Goal: Communication & Community: Share content

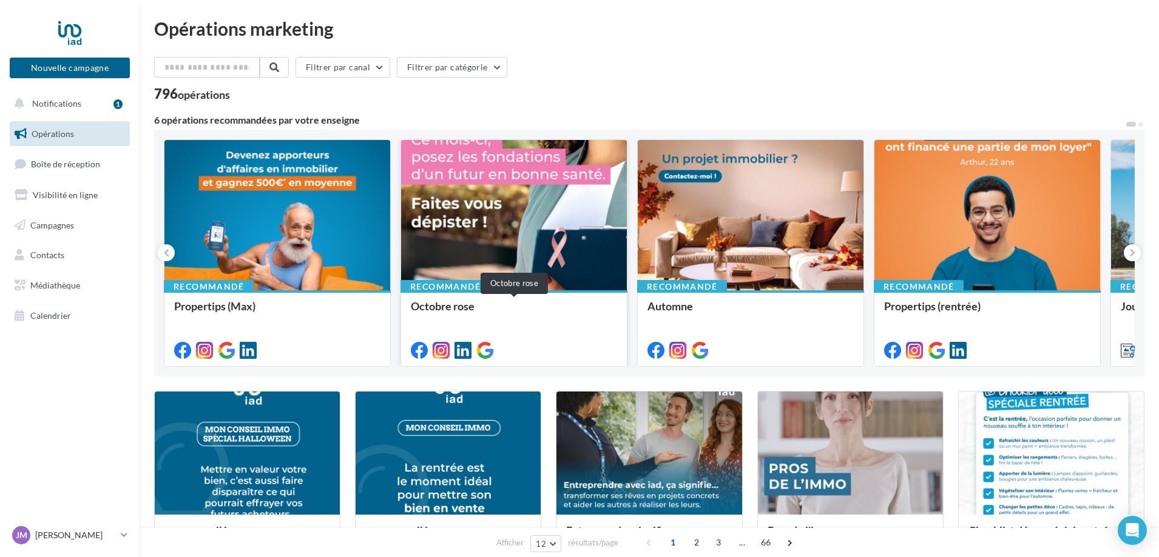
click at [521, 315] on div "Octobre rose" at bounding box center [514, 312] width 206 height 24
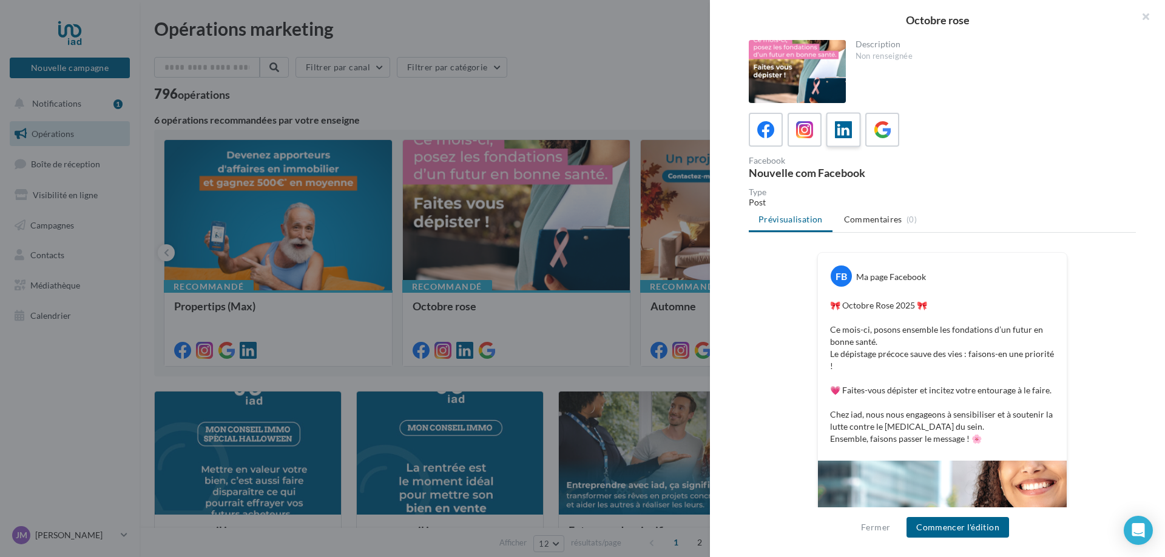
click at [844, 142] on label at bounding box center [843, 129] width 35 height 35
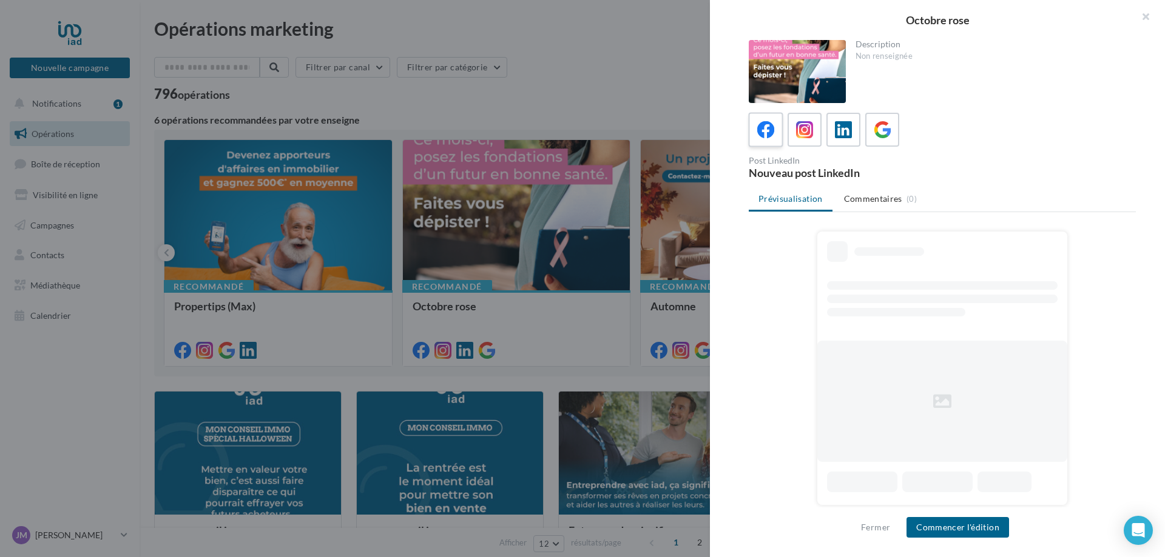
click at [770, 136] on icon at bounding box center [766, 130] width 18 height 18
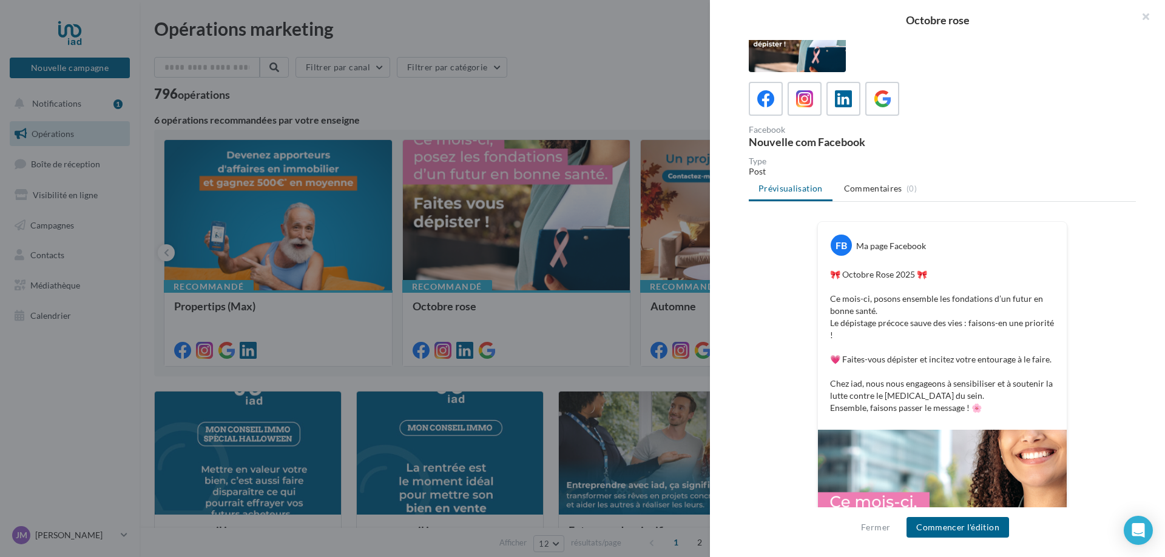
scroll to position [61, 0]
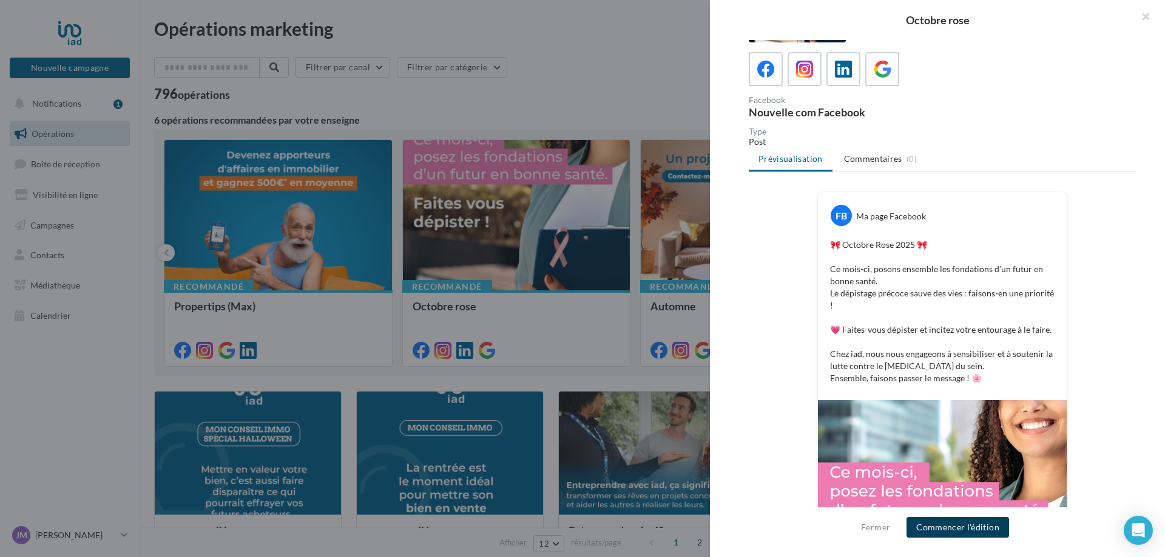
click at [963, 527] on button "Commencer l'édition" at bounding box center [957, 527] width 103 height 21
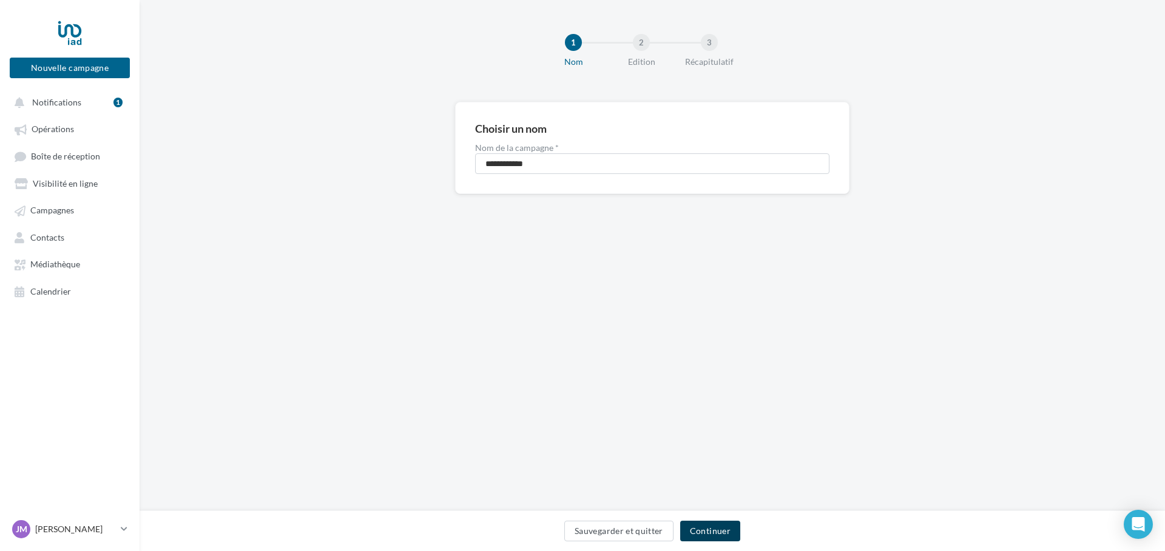
click at [704, 530] on button "Continuer" at bounding box center [710, 531] width 60 height 21
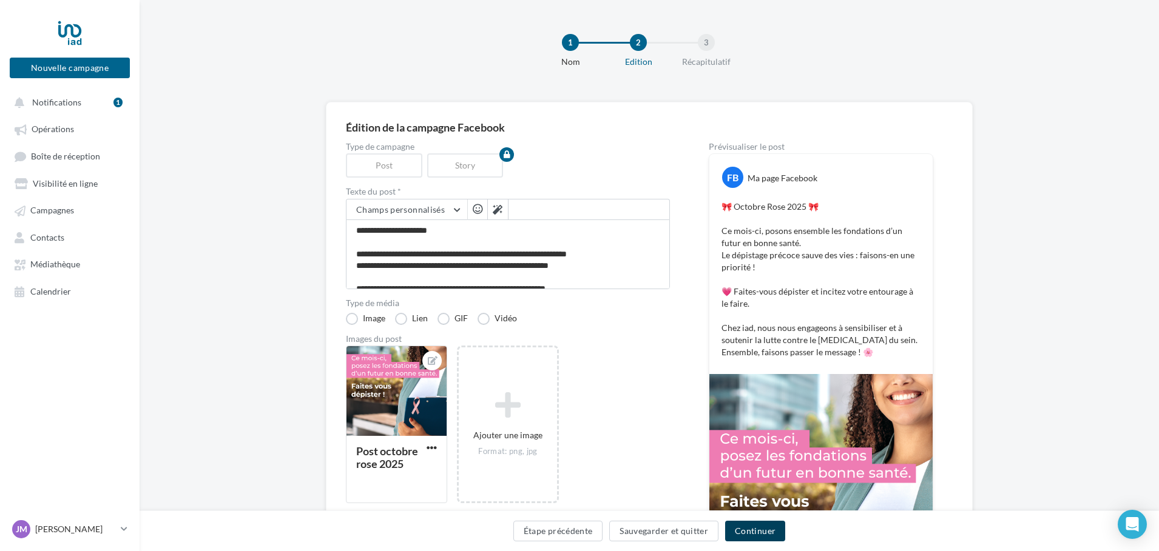
click at [763, 534] on button "Continuer" at bounding box center [755, 531] width 60 height 21
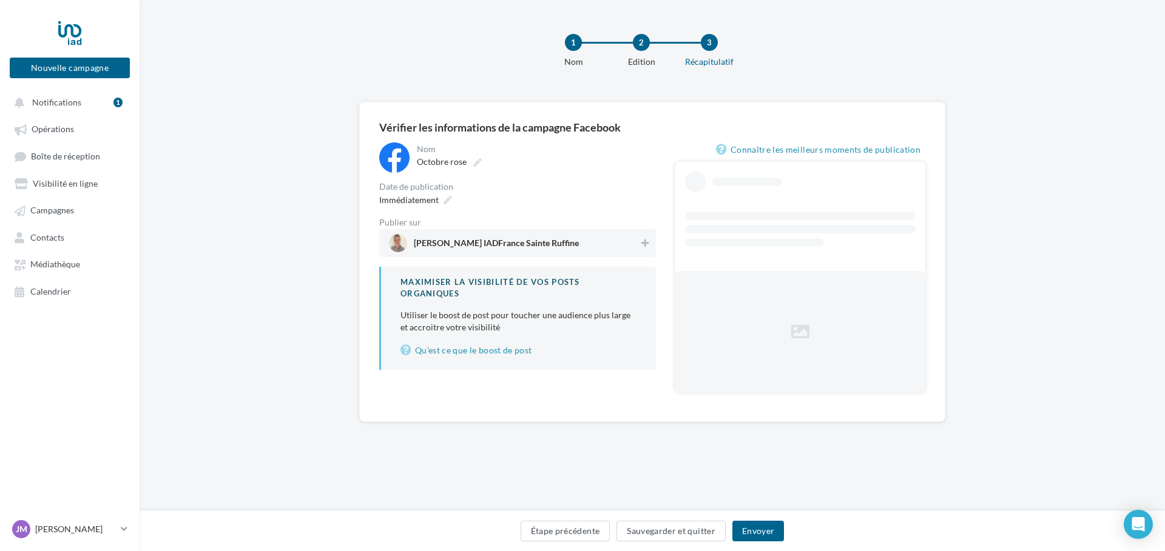
click at [508, 247] on span "Joëlle Meyer IADFrance Sainte Ruffine" at bounding box center [496, 245] width 165 height 13
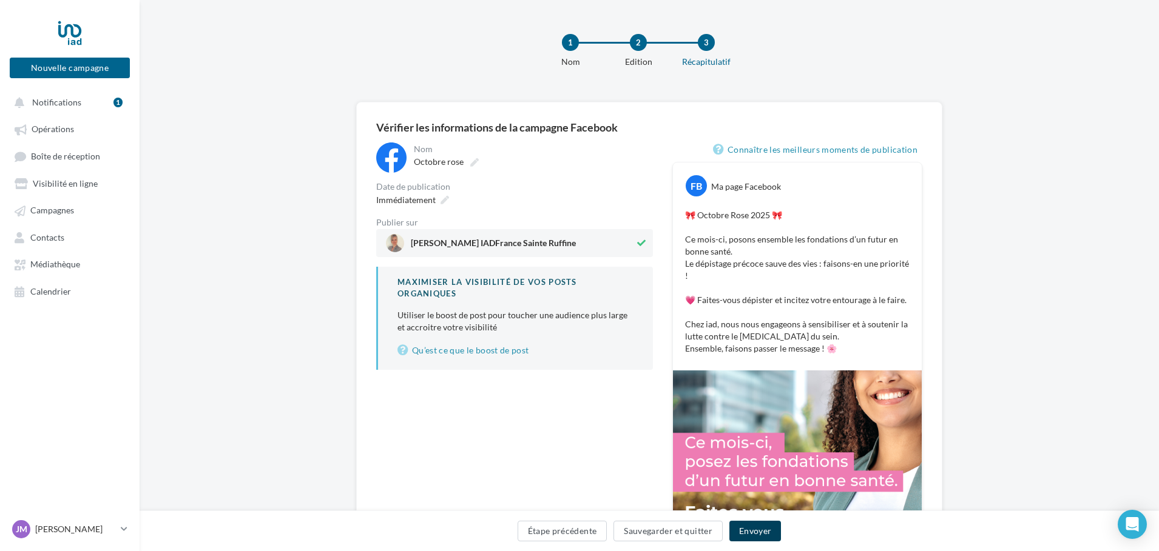
click at [750, 533] on button "Envoyer" at bounding box center [755, 531] width 52 height 21
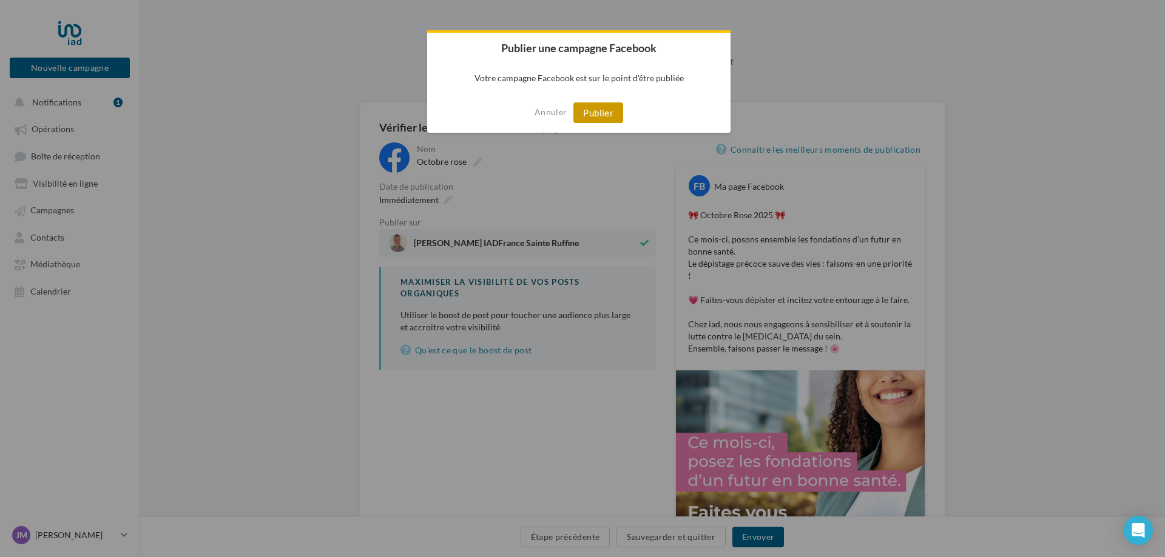
click at [609, 118] on button "Publier" at bounding box center [598, 113] width 50 height 21
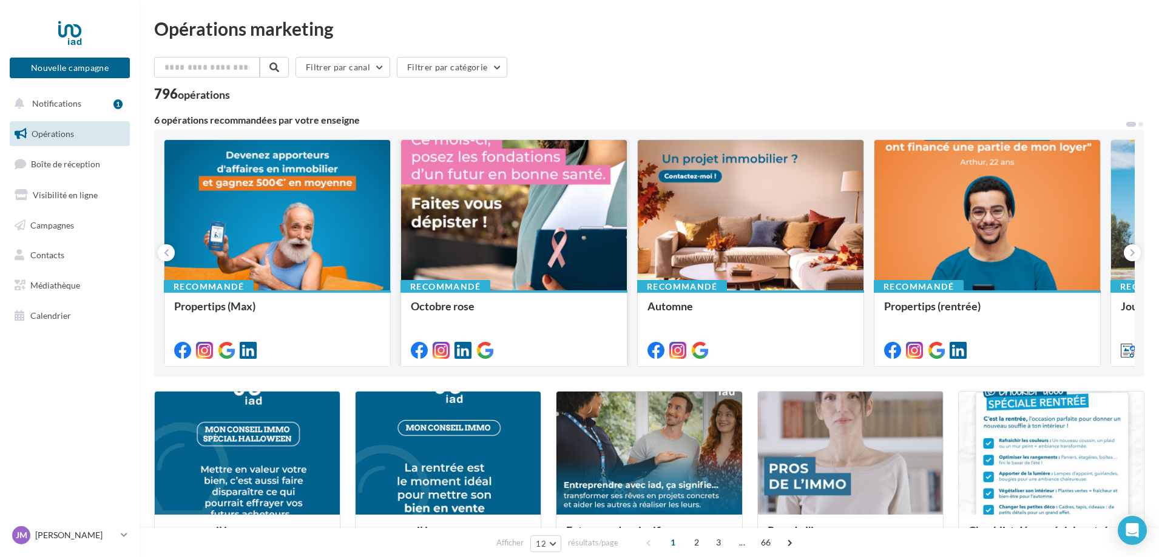
click at [531, 326] on div "Octobre rose" at bounding box center [514, 327] width 206 height 55
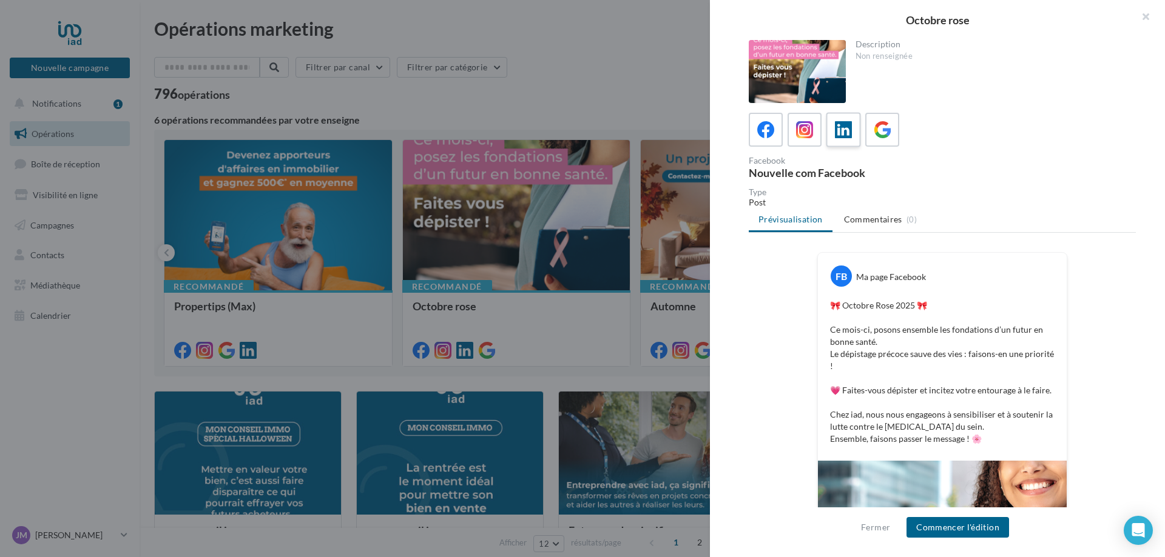
click at [837, 128] on icon at bounding box center [844, 130] width 18 height 18
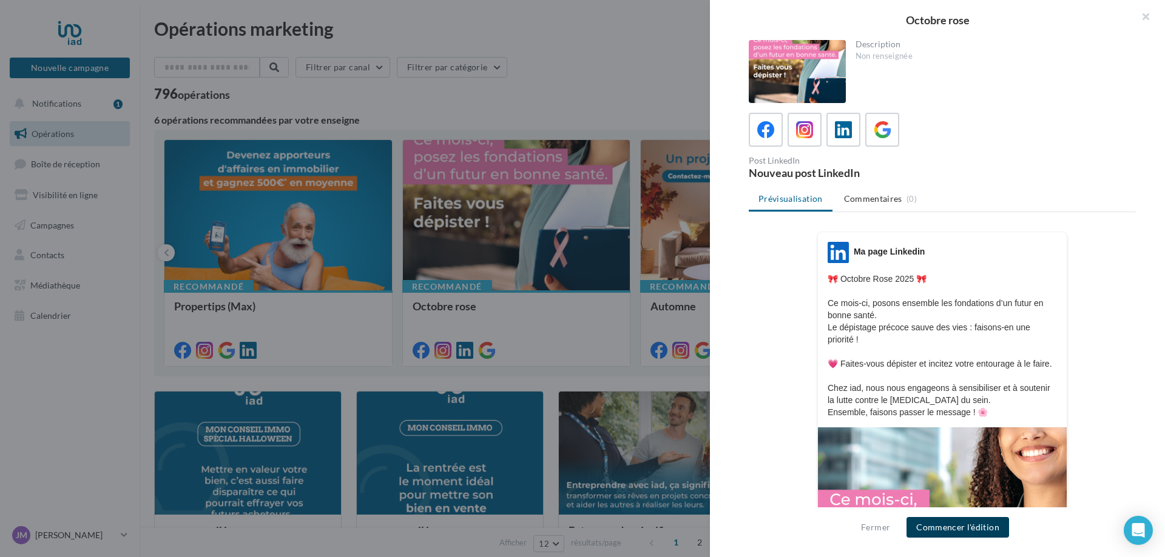
click at [998, 531] on button "Commencer l'édition" at bounding box center [957, 527] width 103 height 21
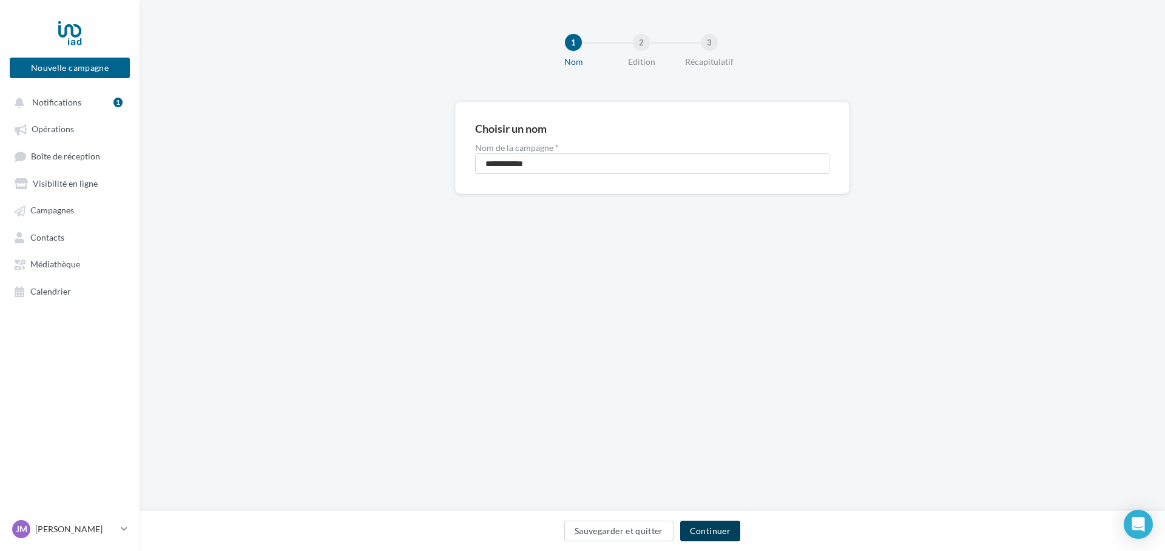
click at [723, 531] on button "Continuer" at bounding box center [710, 531] width 60 height 21
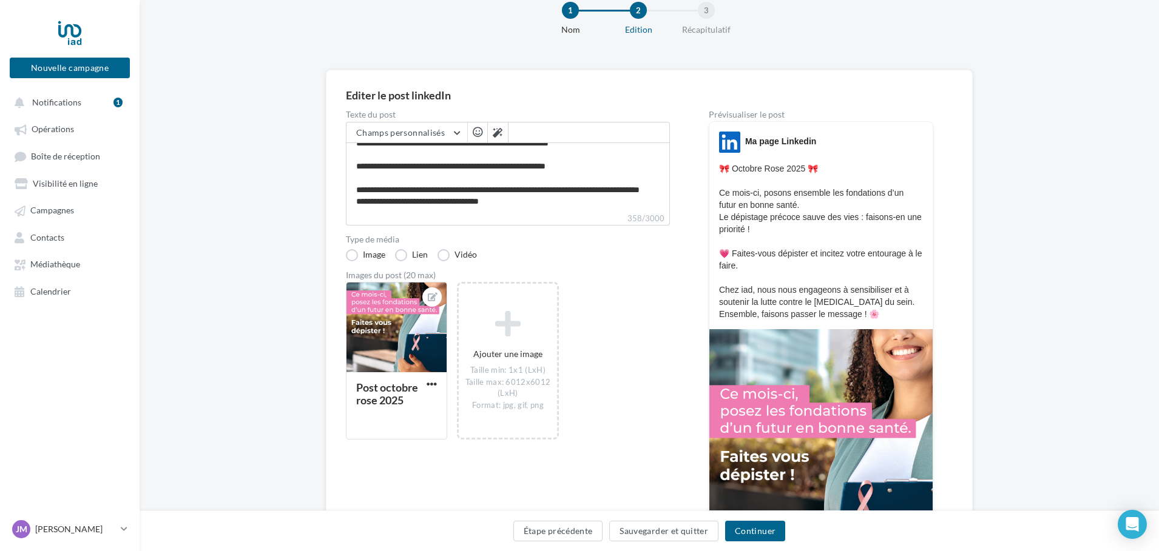
scroll to position [121, 0]
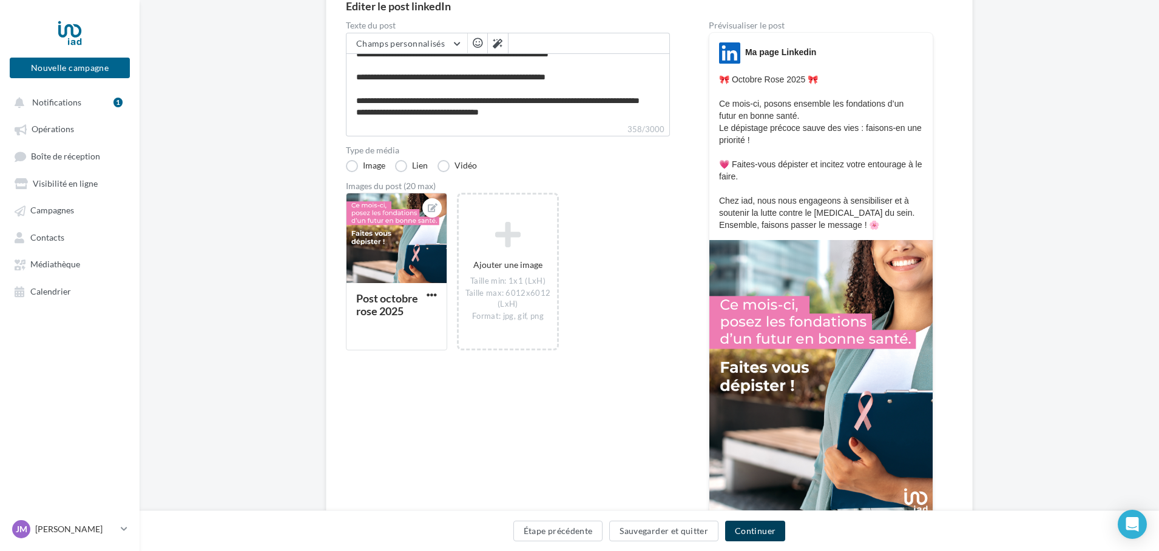
click at [746, 534] on button "Continuer" at bounding box center [755, 531] width 60 height 21
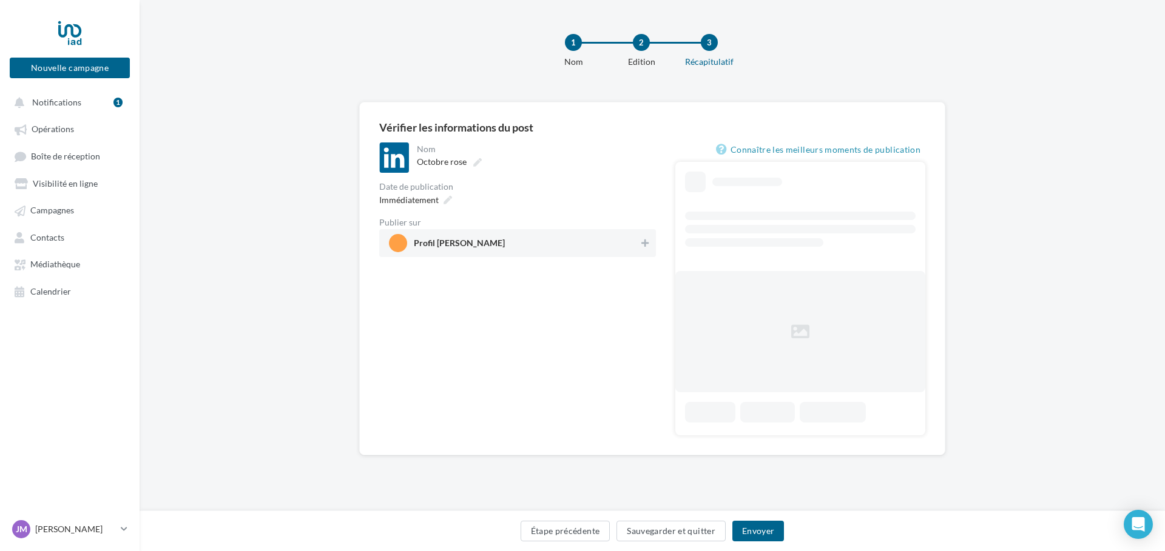
click at [463, 243] on span "Profil [PERSON_NAME]" at bounding box center [459, 245] width 91 height 13
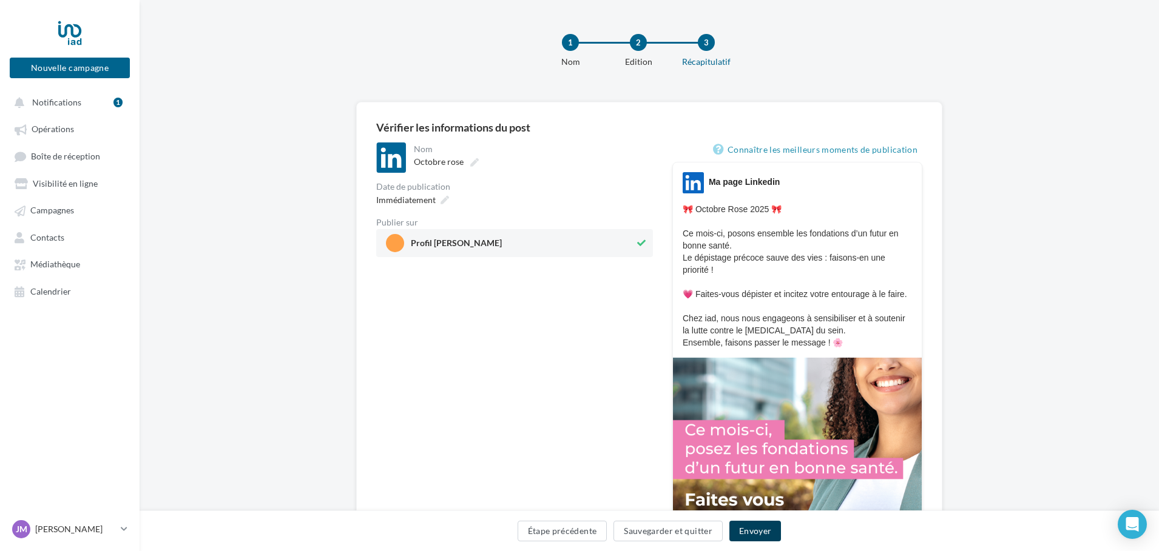
click at [756, 539] on button "Envoyer" at bounding box center [755, 531] width 52 height 21
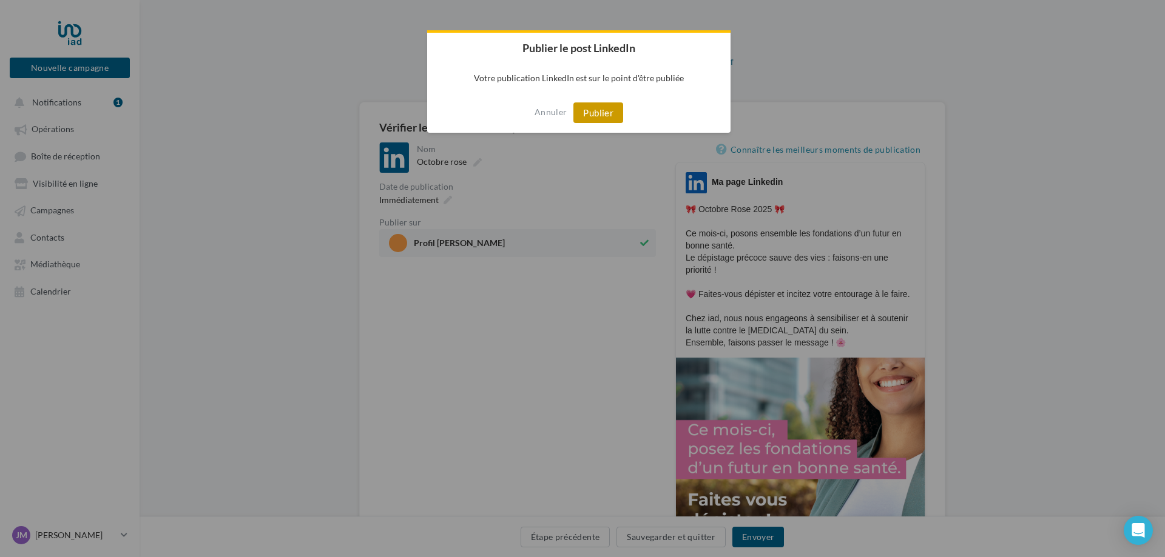
click at [598, 110] on button "Publier" at bounding box center [598, 113] width 50 height 21
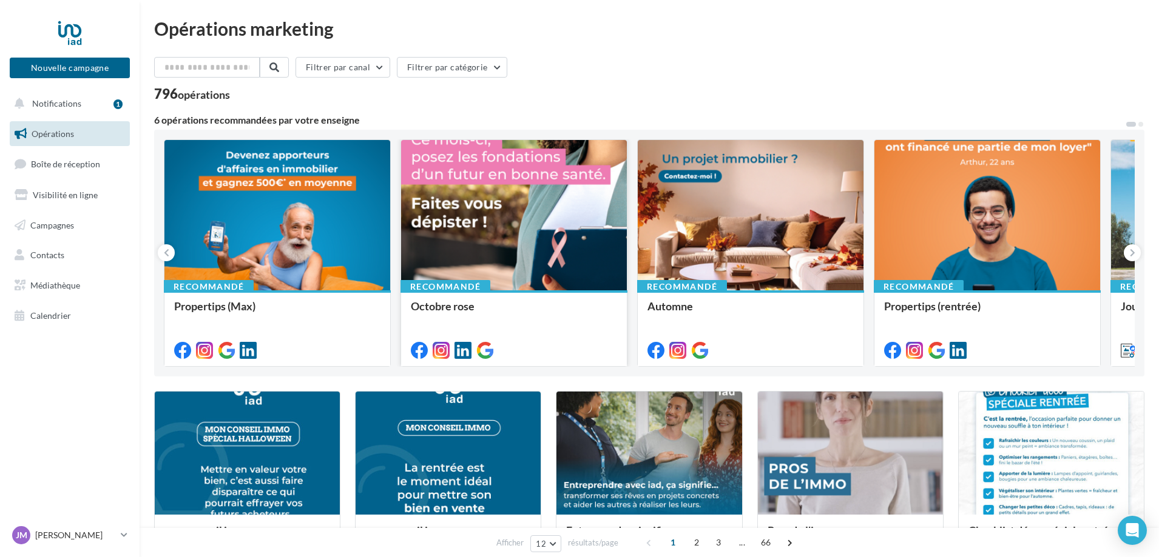
click at [568, 241] on div at bounding box center [514, 216] width 226 height 152
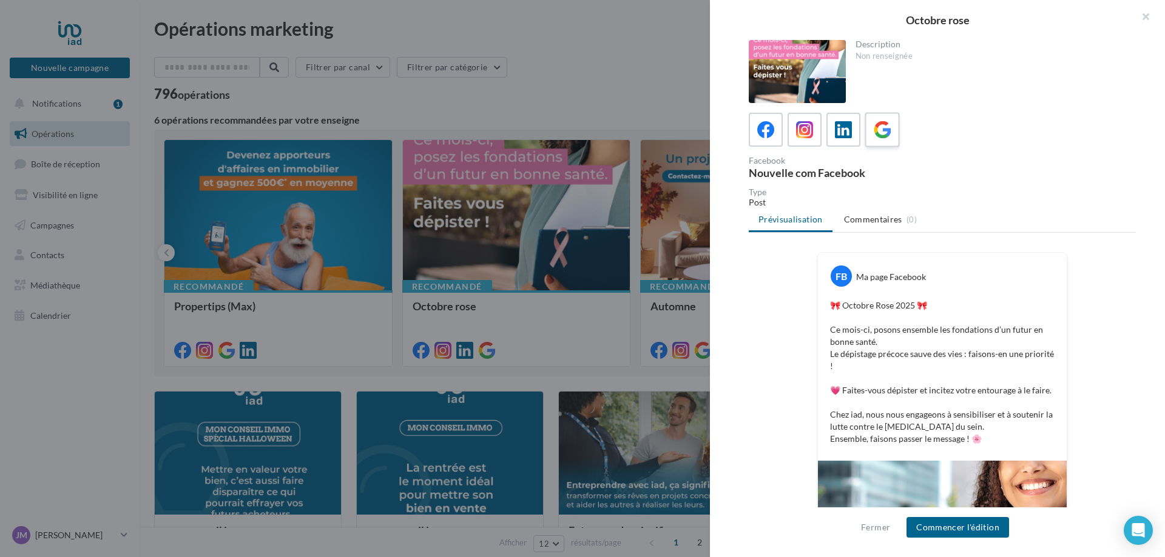
click at [891, 138] on icon at bounding box center [883, 130] width 18 height 18
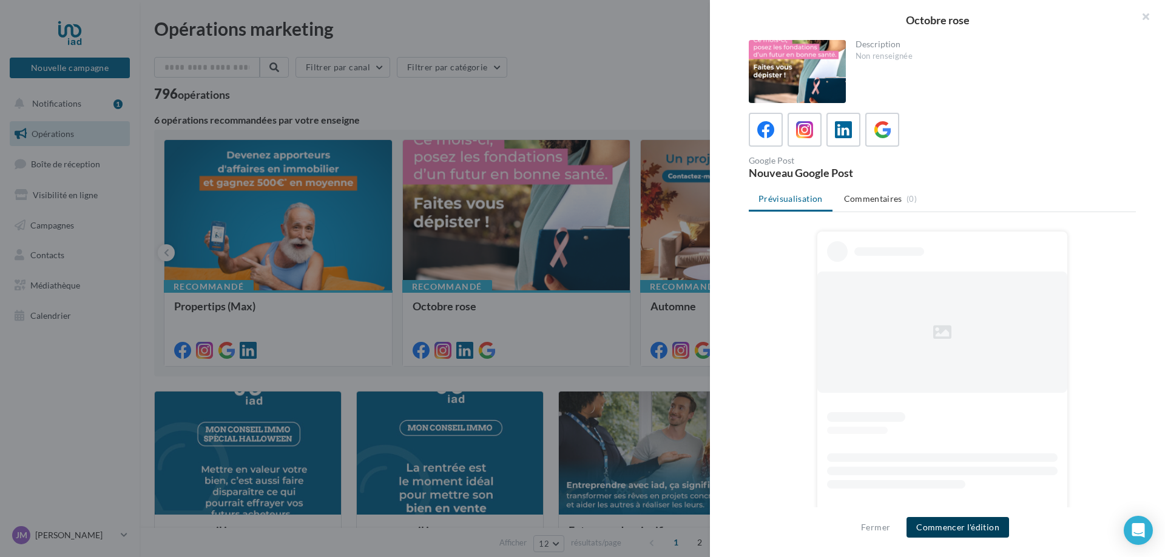
click at [957, 531] on button "Commencer l'édition" at bounding box center [957, 527] width 103 height 21
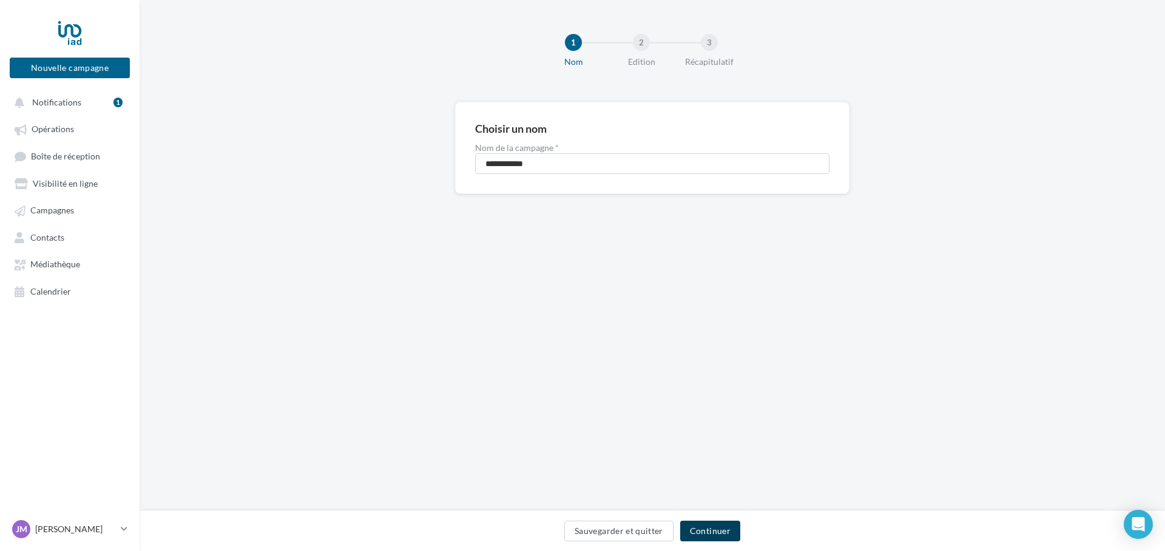
click at [715, 535] on button "Continuer" at bounding box center [710, 531] width 60 height 21
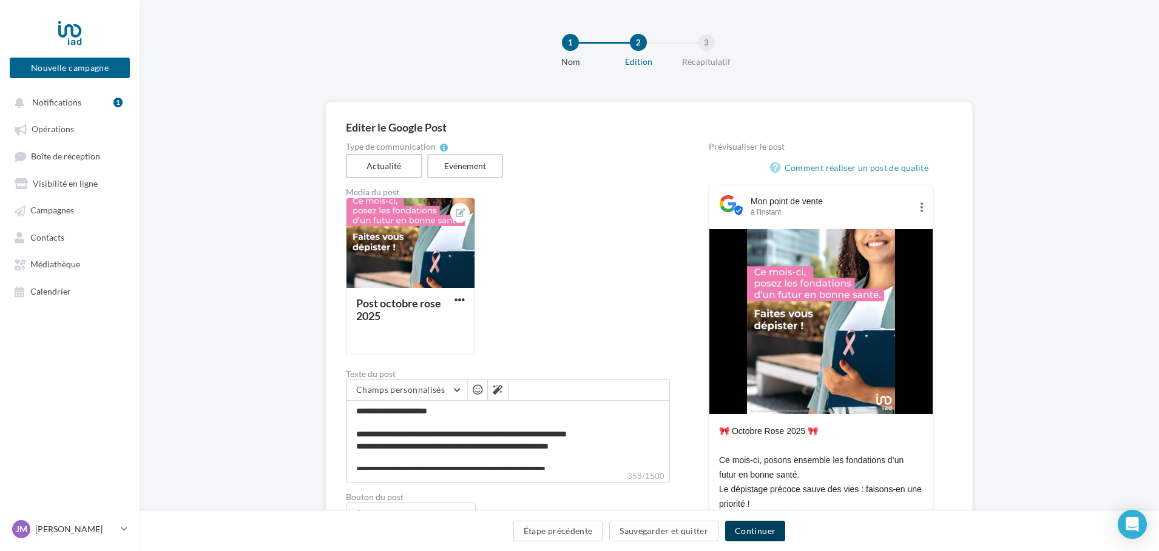
click at [747, 531] on button "Continuer" at bounding box center [755, 531] width 60 height 21
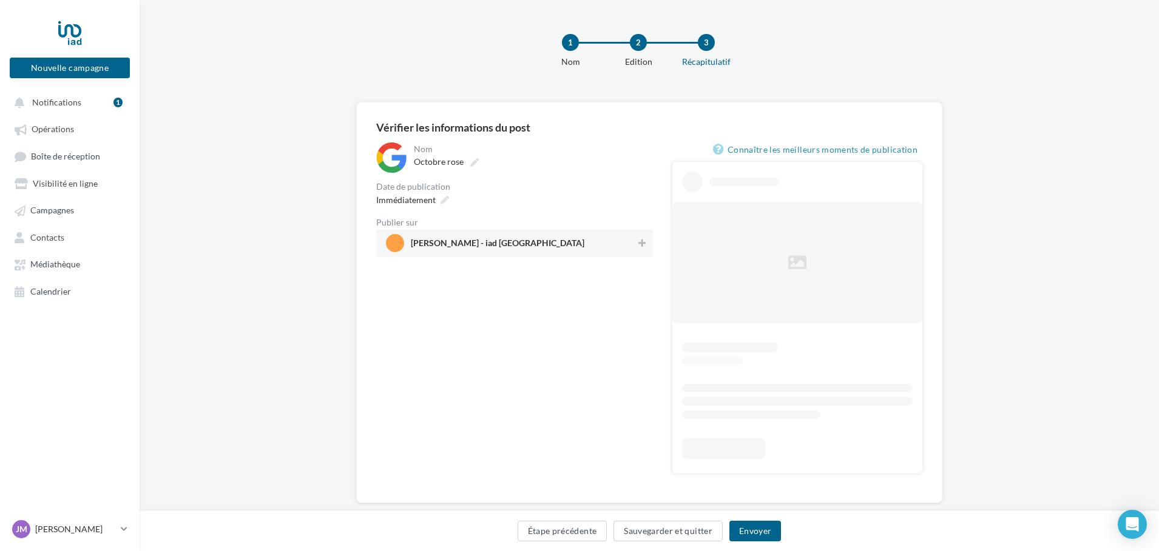
click at [536, 247] on span "Joelle MEYER - iad France" at bounding box center [511, 243] width 250 height 18
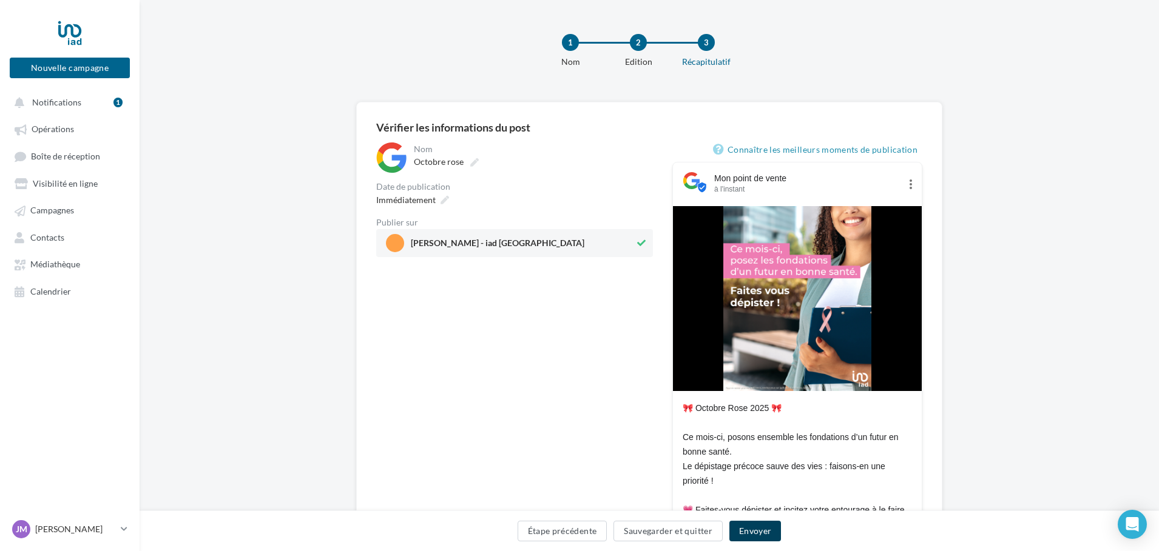
click at [770, 532] on button "Envoyer" at bounding box center [755, 531] width 52 height 21
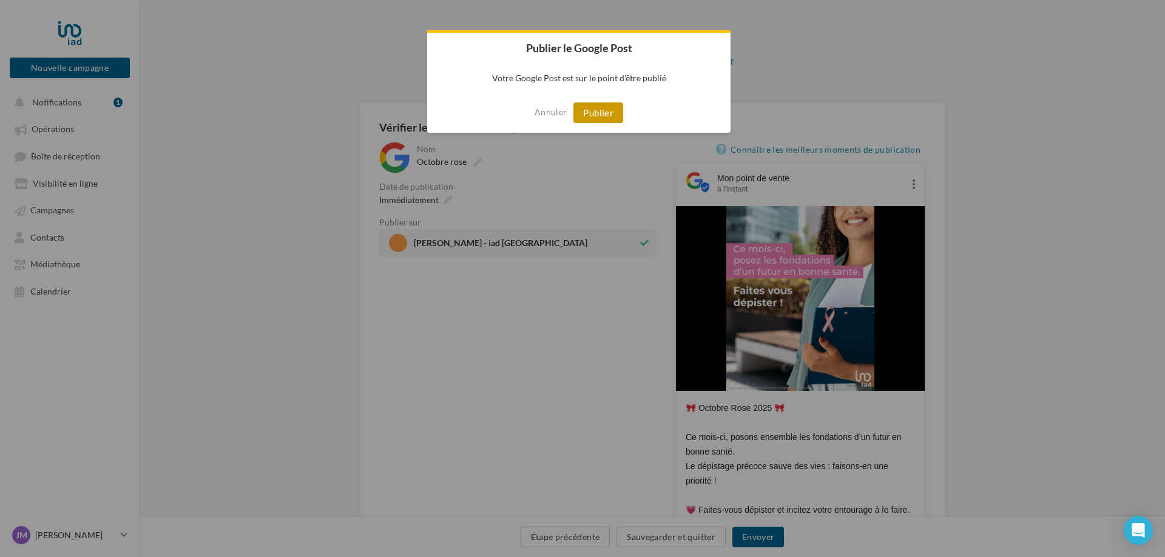
click at [600, 118] on button "Publier" at bounding box center [598, 113] width 50 height 21
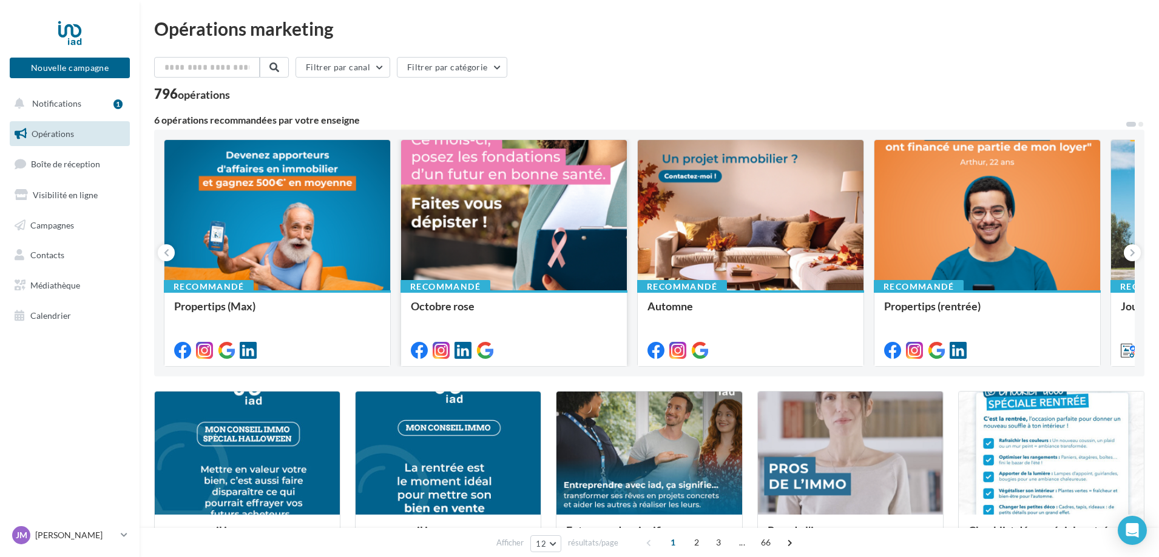
click at [477, 244] on div at bounding box center [514, 216] width 226 height 152
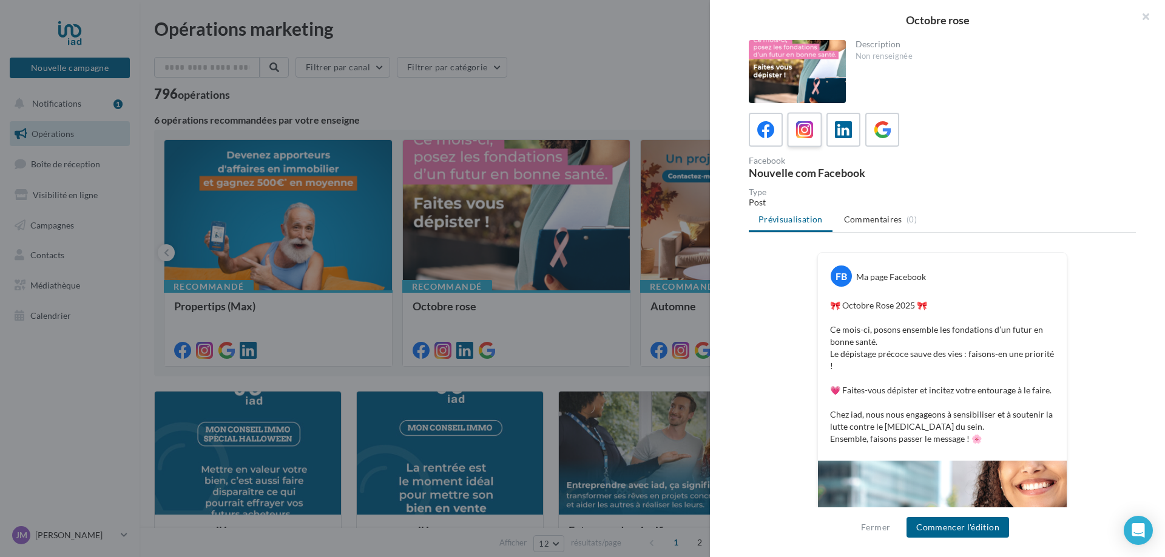
click at [803, 126] on icon at bounding box center [805, 130] width 18 height 18
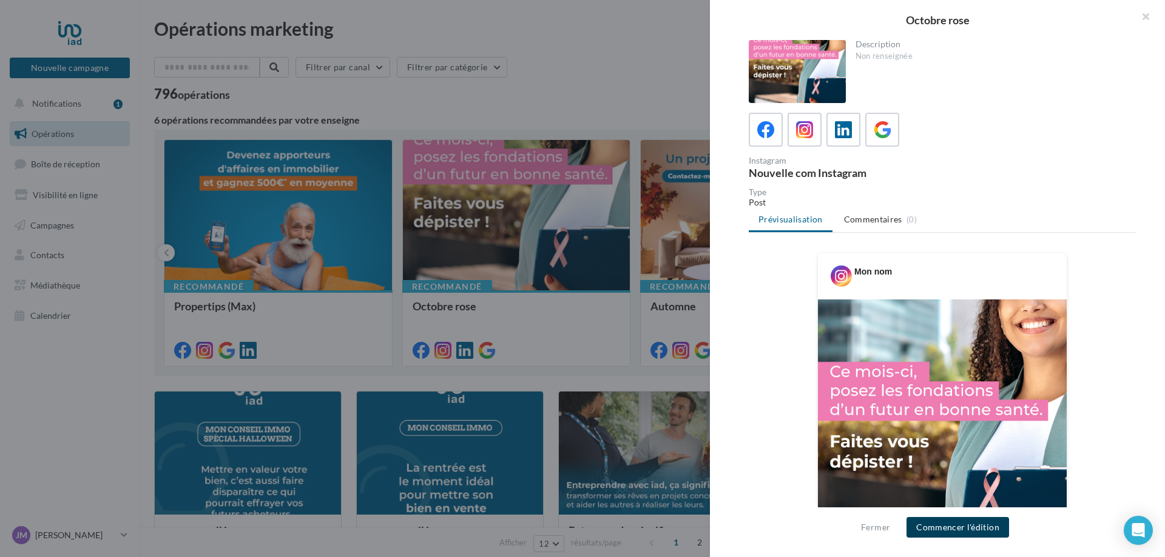
click at [962, 525] on button "Commencer l'édition" at bounding box center [957, 527] width 103 height 21
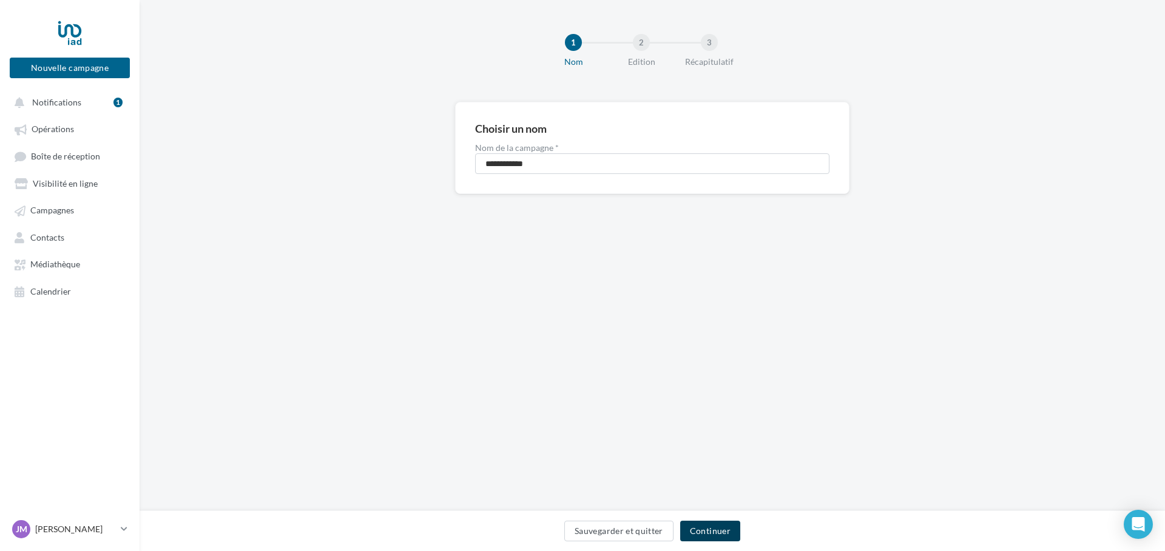
click at [708, 526] on button "Continuer" at bounding box center [710, 531] width 60 height 21
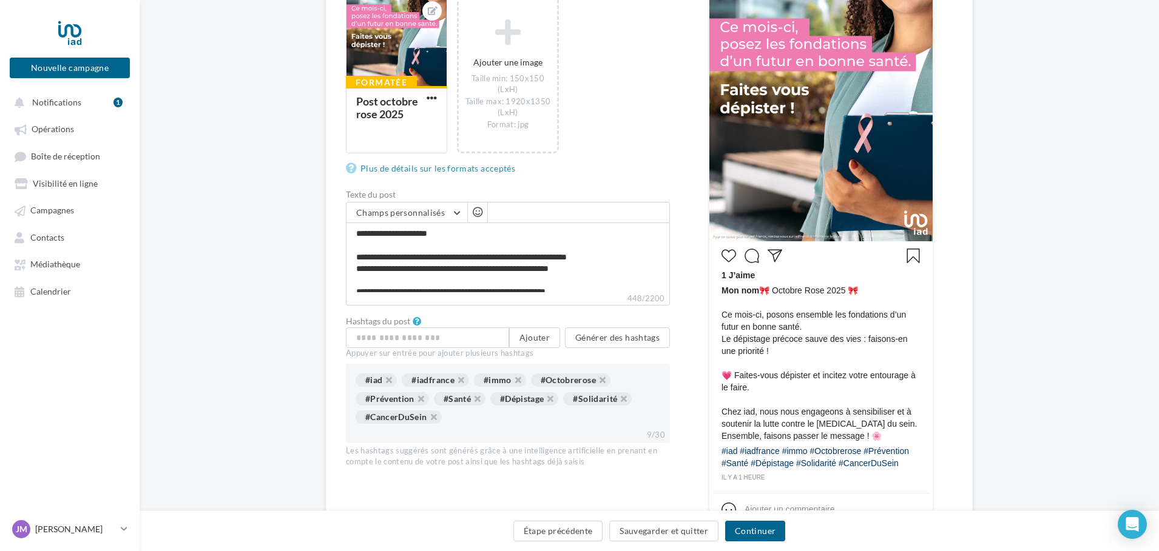
scroll to position [243, 0]
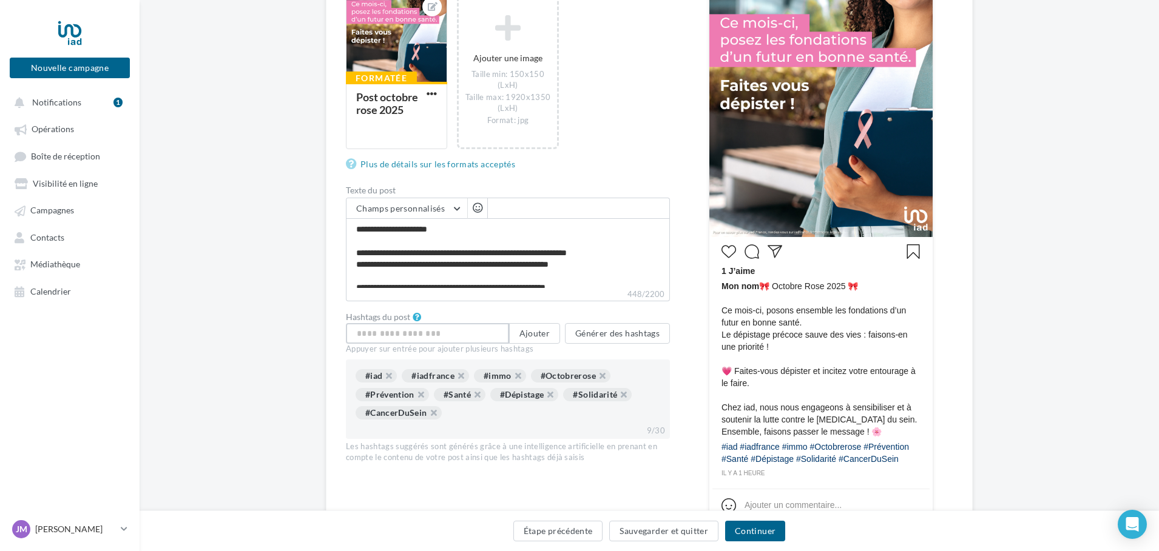
click at [389, 334] on input "text" at bounding box center [427, 333] width 163 height 21
click at [376, 376] on div "#iad" at bounding box center [375, 375] width 41 height 13
click at [500, 379] on div "#immo" at bounding box center [500, 375] width 52 height 13
click at [575, 374] on div "#Octobrerose" at bounding box center [570, 375] width 79 height 13
click at [574, 377] on div "#Octobrerose" at bounding box center [570, 375] width 79 height 13
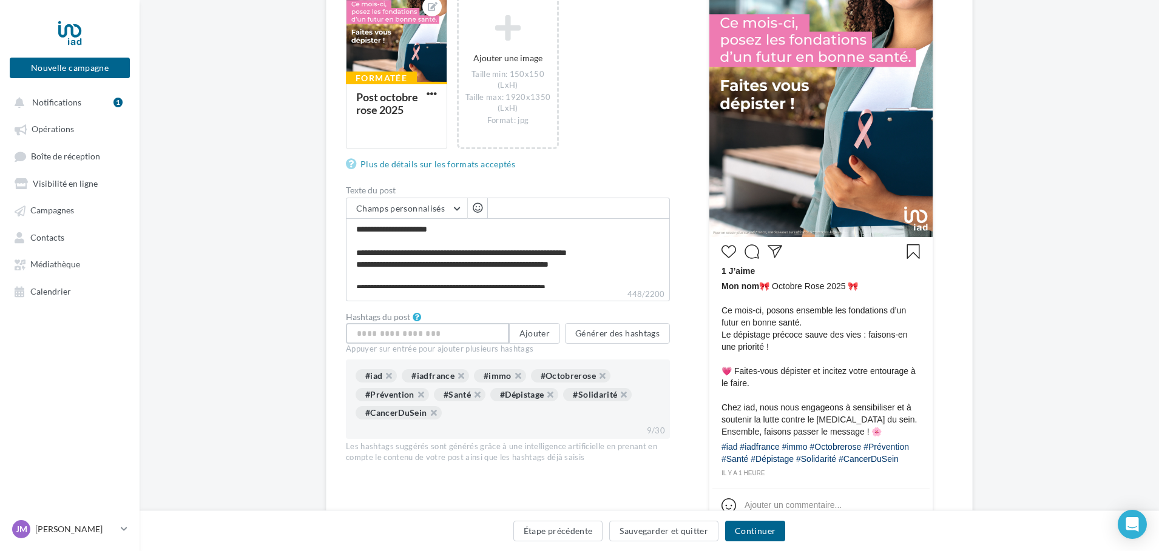
click at [430, 335] on input "text" at bounding box center [427, 333] width 163 height 21
click at [570, 373] on div "#Octobrerose" at bounding box center [570, 375] width 79 height 13
click at [752, 532] on button "Continuer" at bounding box center [755, 531] width 60 height 21
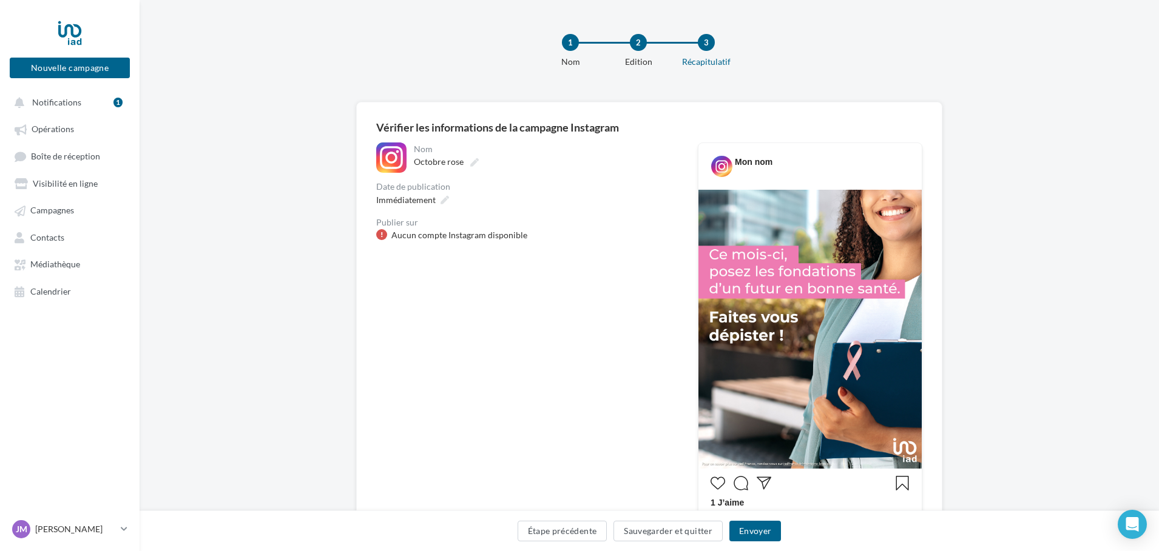
drag, startPoint x: 186, startPoint y: 215, endPoint x: 311, endPoint y: 226, distance: 125.4
click at [198, 216] on div "**********" at bounding box center [649, 472] width 1019 height 741
